Goal: Communication & Community: Answer question/provide support

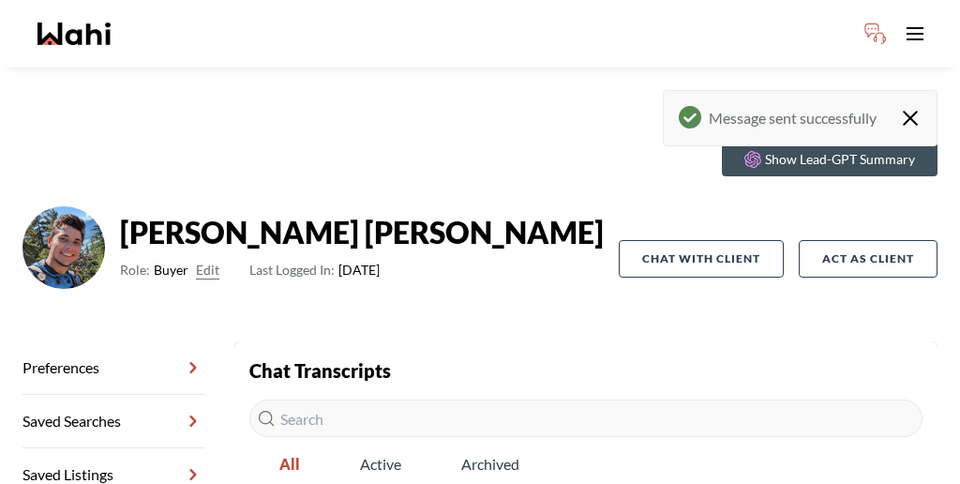
scroll to position [213, 0]
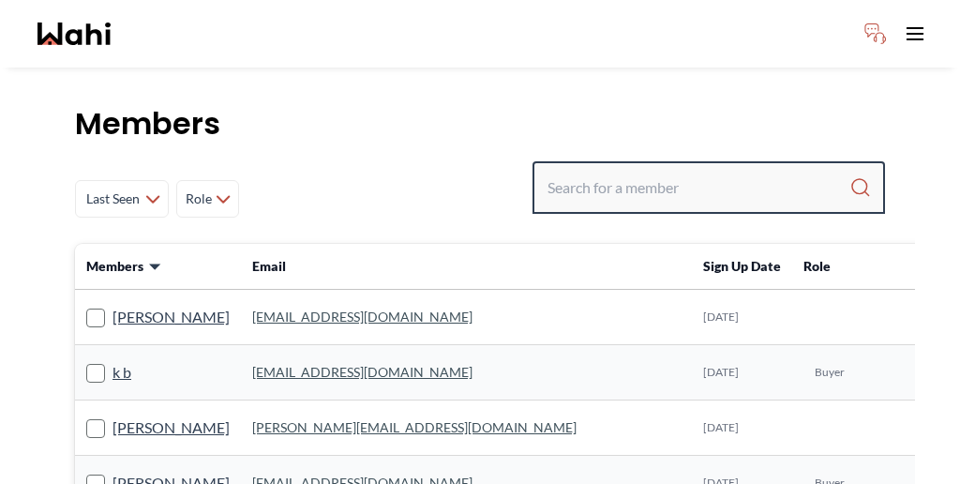
click at [724, 171] on input "Search input" at bounding box center [698, 188] width 302 height 34
paste input "[PERSON_NAME]"
type input "[PERSON_NAME]"
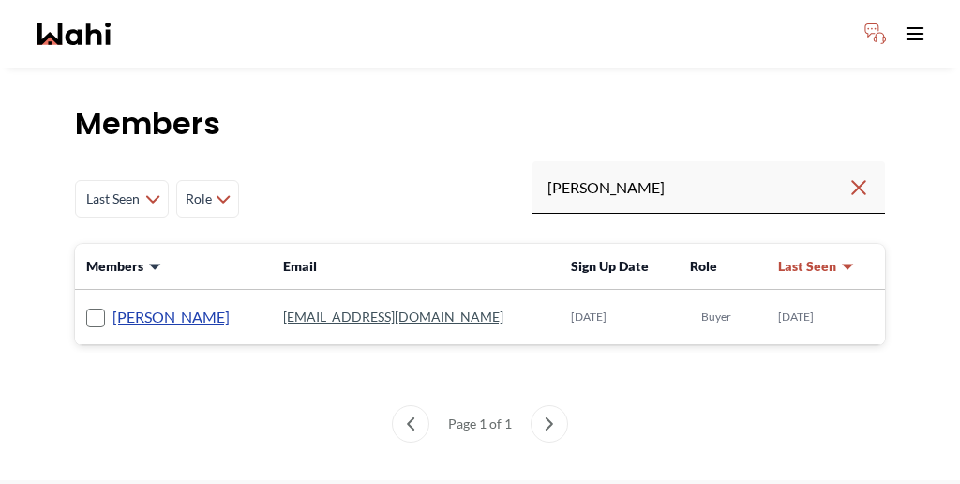
click at [125, 305] on link "[PERSON_NAME]" at bounding box center [170, 317] width 117 height 24
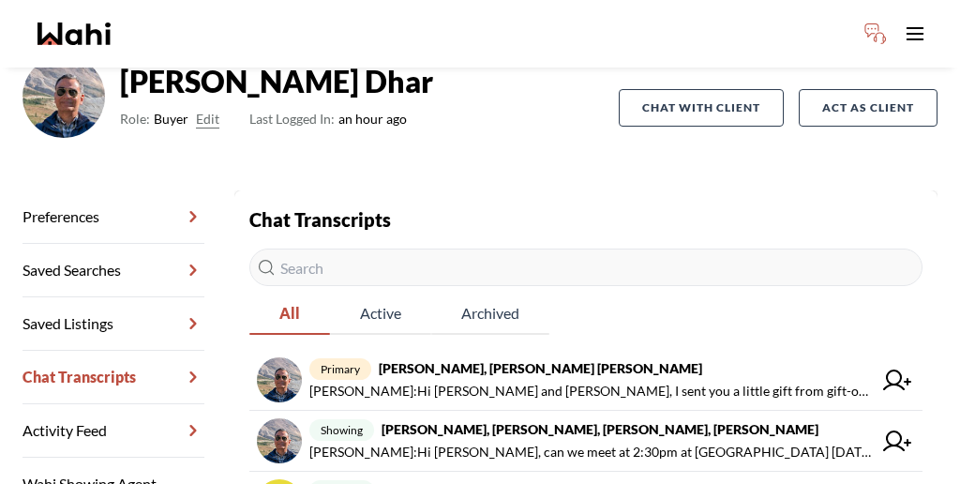
scroll to position [160, 0]
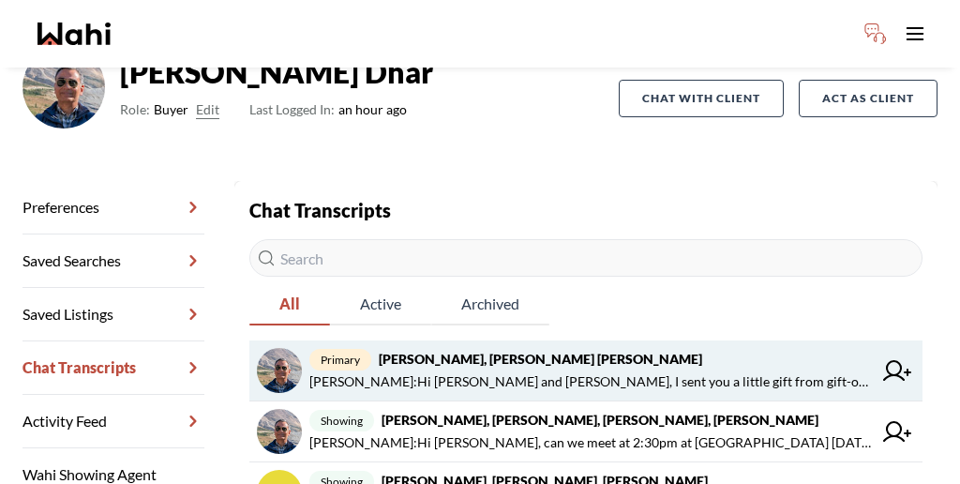
click at [373, 370] on span "[PERSON_NAME] : Hi [PERSON_NAME] and [PERSON_NAME], I sent you a little gift fr…" at bounding box center [590, 381] width 562 height 22
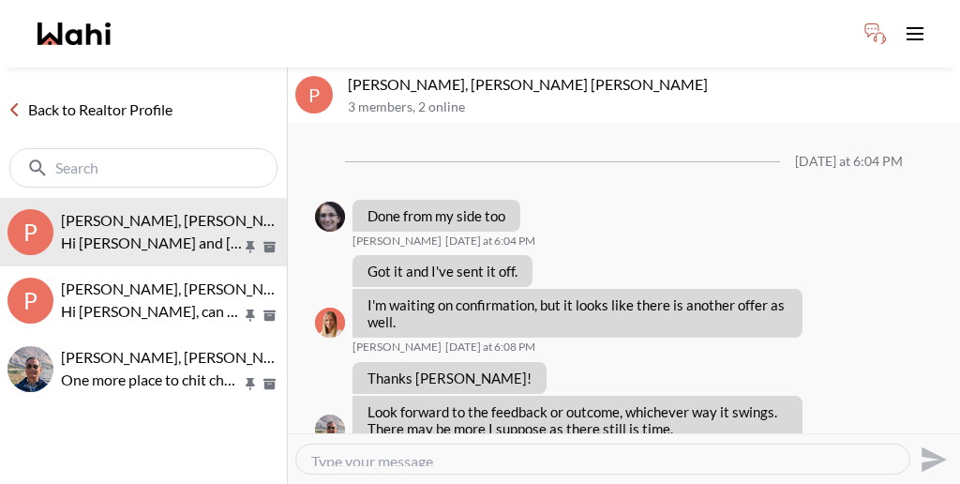
scroll to position [1021, 0]
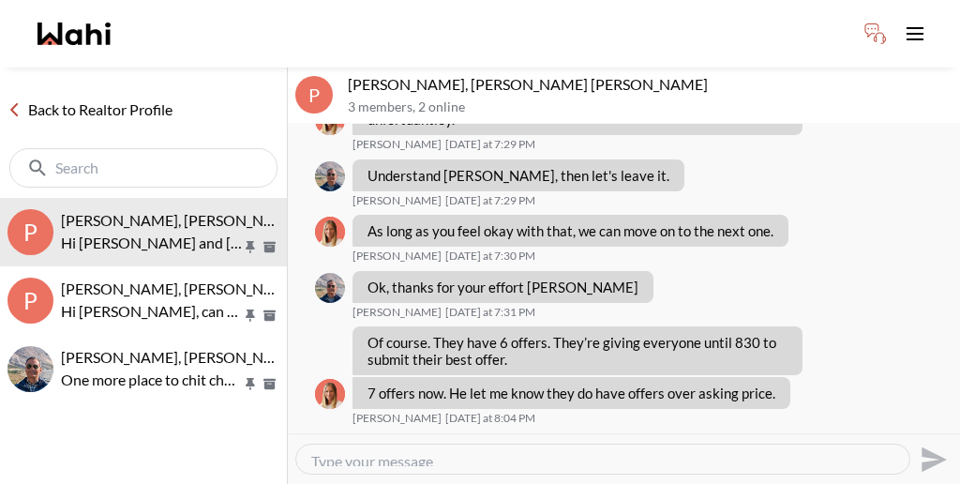
click at [402, 452] on textarea "Type your message" at bounding box center [602, 459] width 583 height 14
paste textarea "We will be sending a CoRep Document that you will need to sign prior to your ou…"
type textarea "We will be sending a CoRep Document that you will need to sign prior to your ou…"
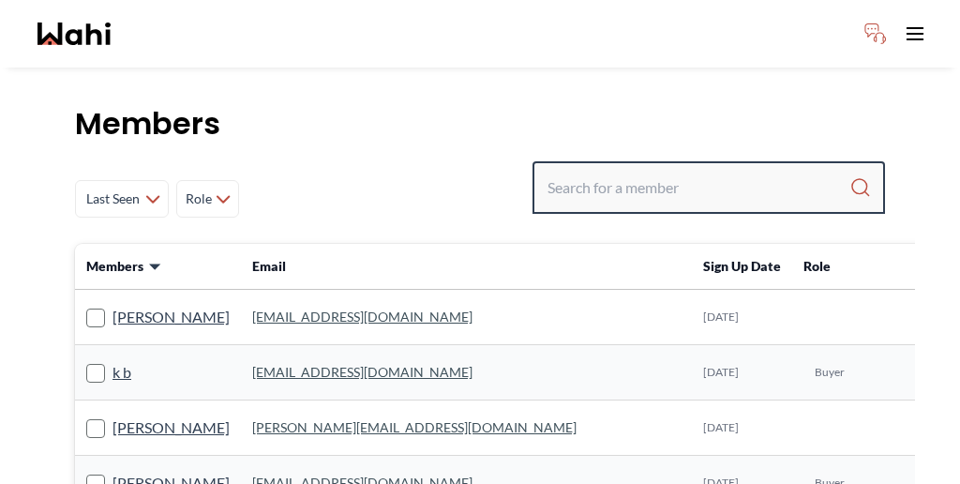
click at [685, 171] on input "Search input" at bounding box center [698, 188] width 302 height 34
paste input "Yullia"
type input "Yullia"
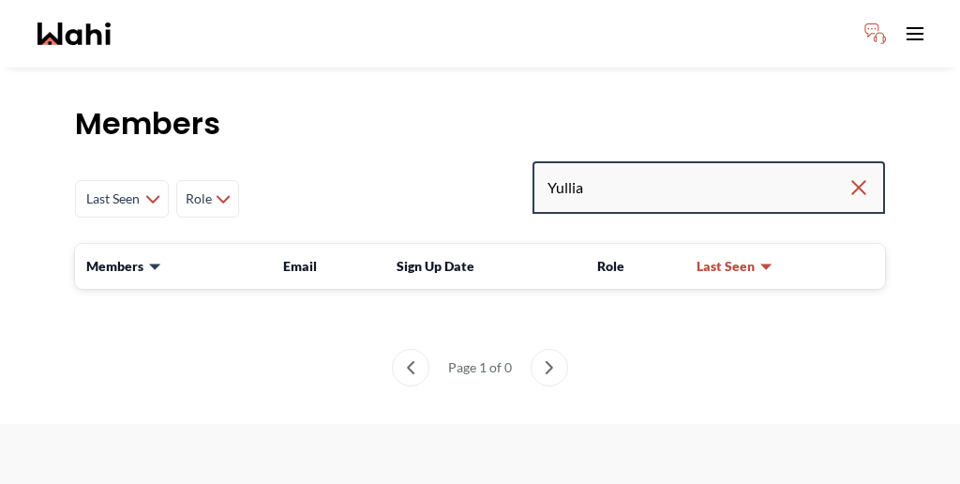
drag, startPoint x: 694, startPoint y: 140, endPoint x: 646, endPoint y: 139, distance: 48.7
click at [646, 161] on div "Yullia" at bounding box center [708, 187] width 352 height 52
paste input "yu.yarmolenko@gmail.com"
type input "yu.yarmolenko@gmail.com"
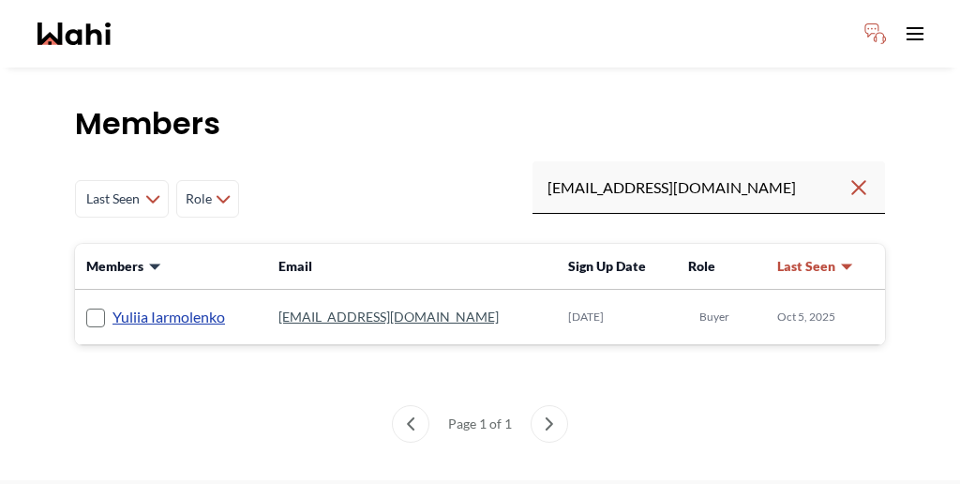
click at [141, 305] on link "Yuliia Iarmolenko" at bounding box center [168, 317] width 112 height 24
